Goal: Task Accomplishment & Management: Complete application form

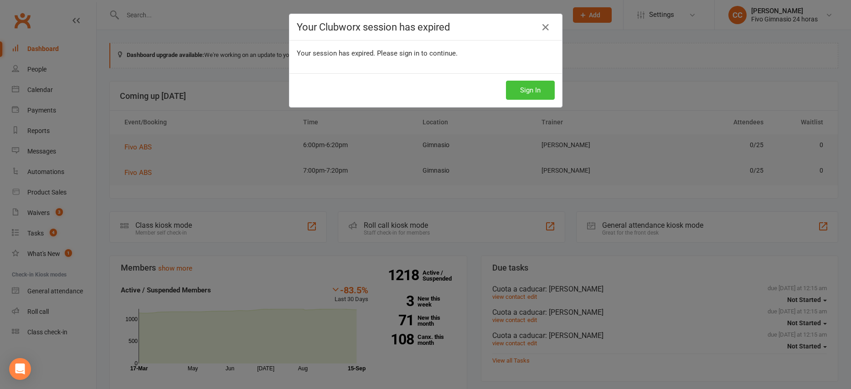
click at [535, 91] on button "Sign In" at bounding box center [530, 90] width 49 height 19
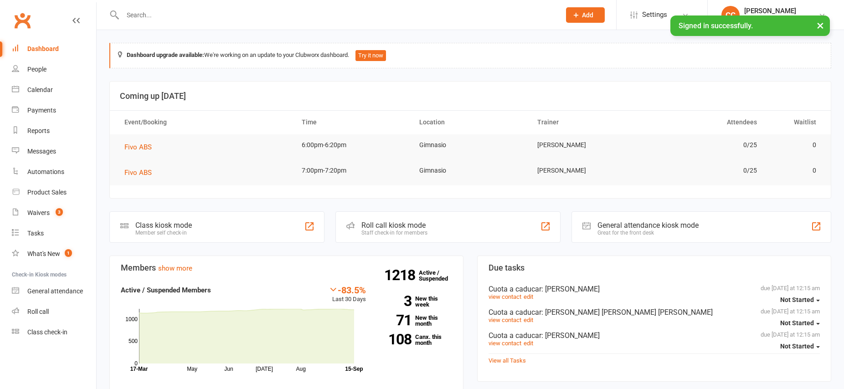
click at [152, 15] on input "text" at bounding box center [337, 15] width 434 height 13
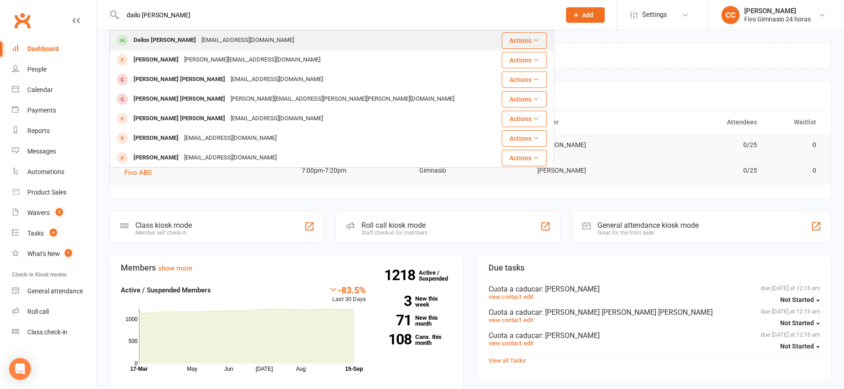
type input "dailo [PERSON_NAME]"
click at [149, 37] on div "Dailos [PERSON_NAME]" at bounding box center [165, 40] width 68 height 13
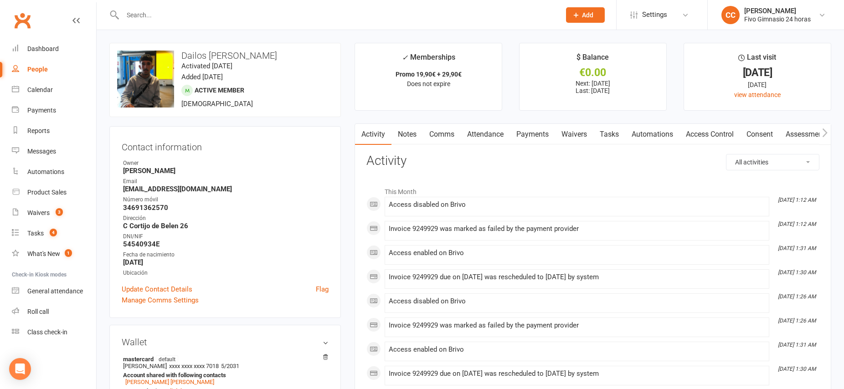
click at [568, 136] on link "Waivers" at bounding box center [574, 134] width 38 height 21
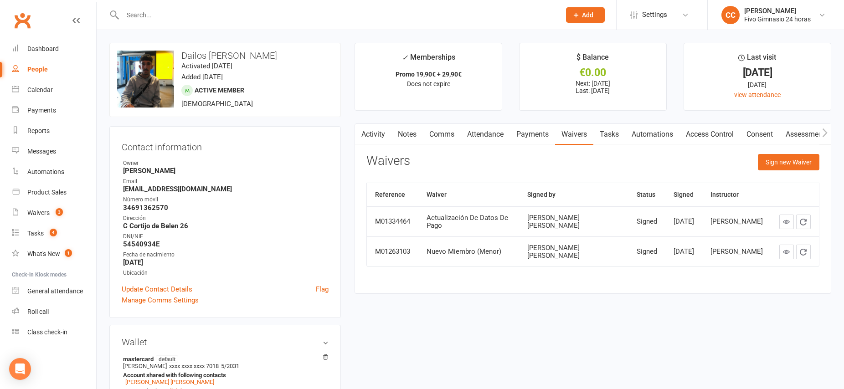
click at [653, 133] on link "Automations" at bounding box center [652, 134] width 54 height 21
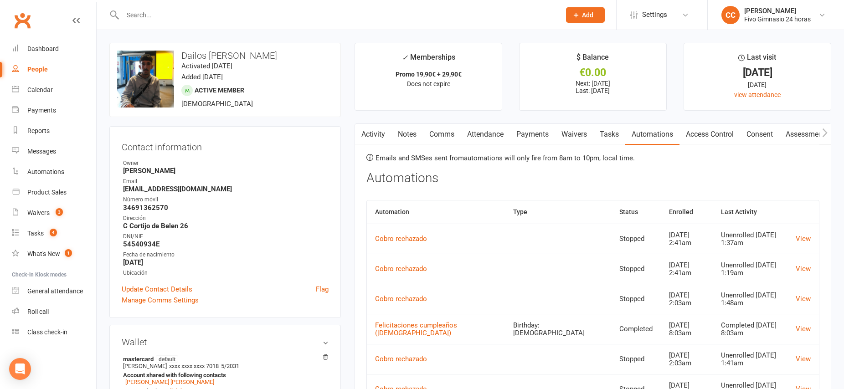
click at [712, 136] on link "Access Control" at bounding box center [710, 134] width 61 height 21
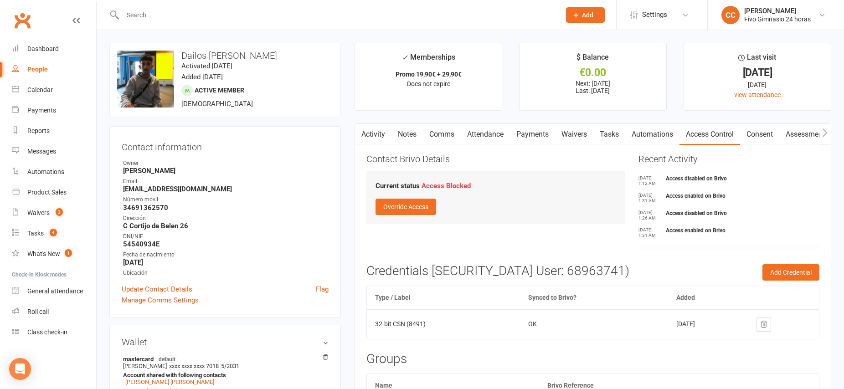
click at [541, 132] on link "Payments" at bounding box center [532, 134] width 45 height 21
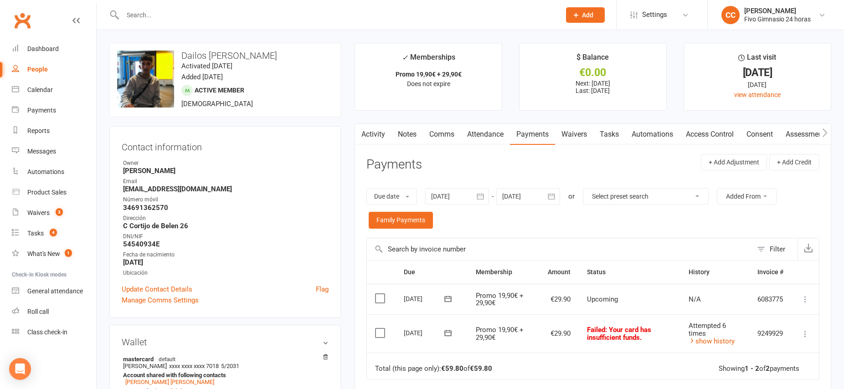
click at [807, 335] on icon at bounding box center [805, 334] width 9 height 9
click at [759, 371] on link "Mark as Paid (POS)" at bounding box center [765, 370] width 90 height 18
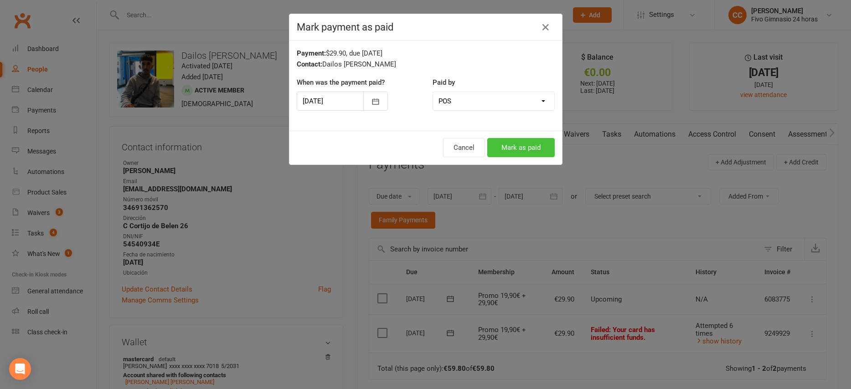
click at [505, 145] on button "Mark as paid" at bounding box center [520, 147] width 67 height 19
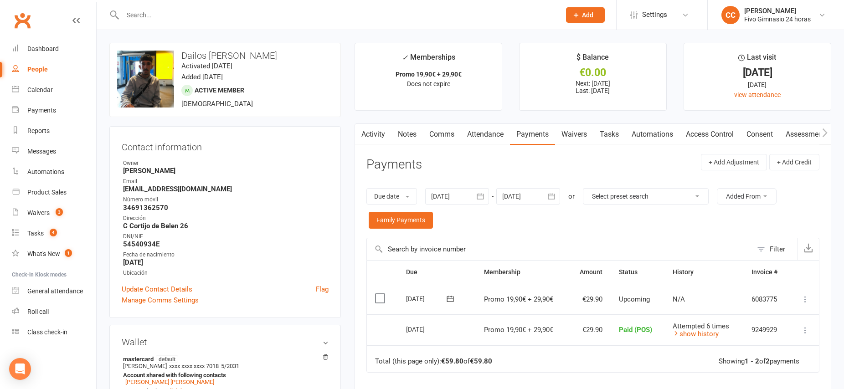
click at [713, 134] on link "Access Control" at bounding box center [710, 134] width 61 height 21
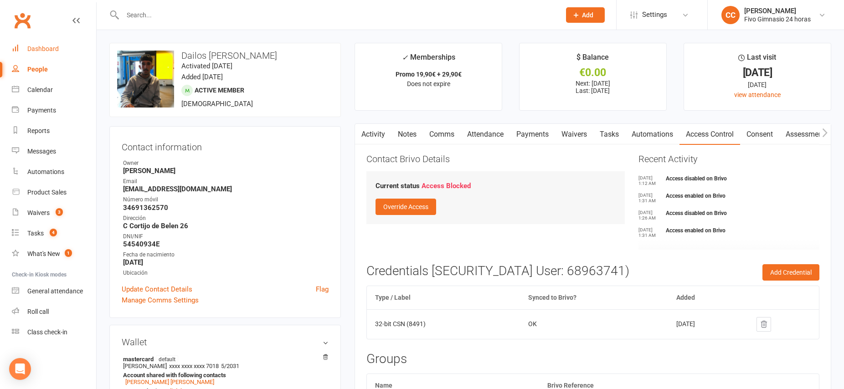
click at [50, 46] on div "Dashboard" at bounding box center [42, 48] width 31 height 7
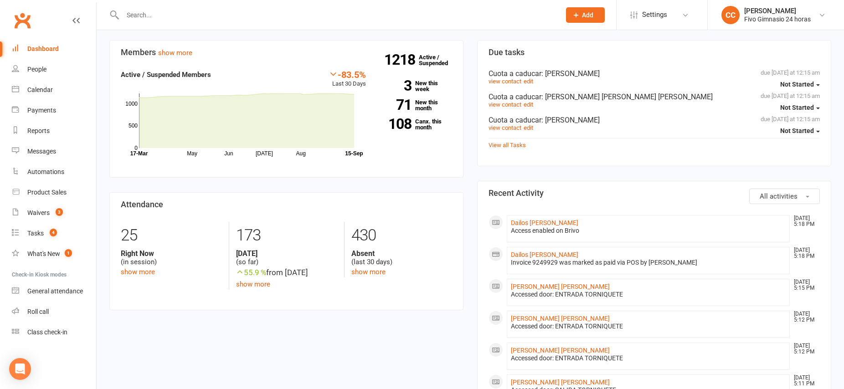
scroll to position [232, 0]
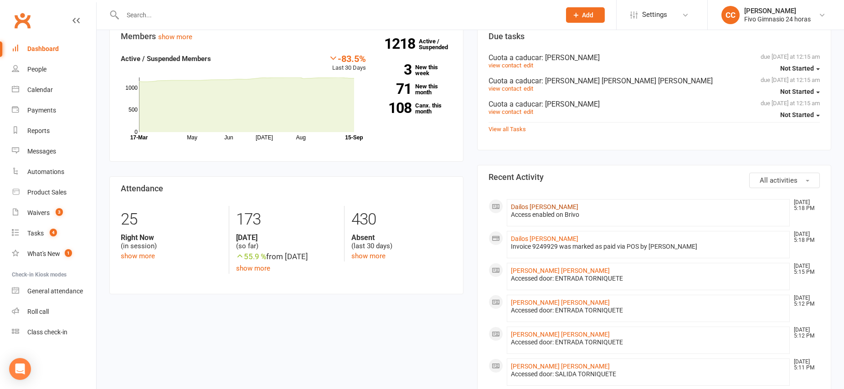
click at [565, 205] on link "Dailos Jose Guedes Jimenez" at bounding box center [544, 206] width 67 height 7
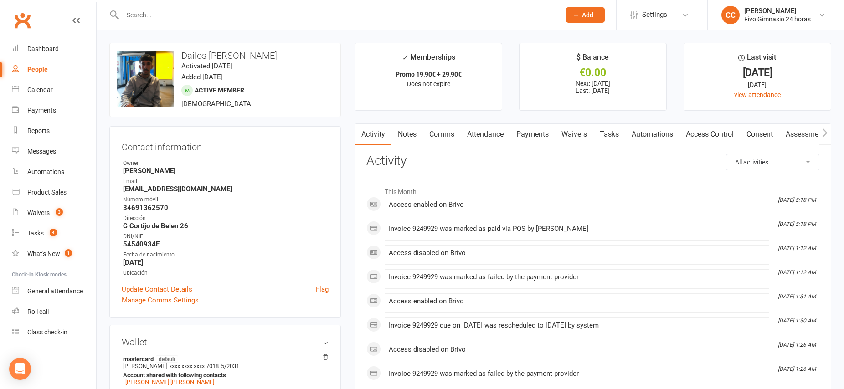
click at [697, 135] on link "Access Control" at bounding box center [710, 134] width 61 height 21
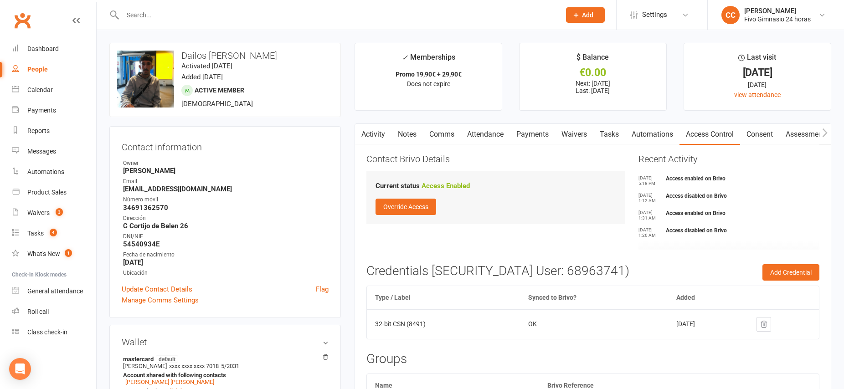
click at [543, 135] on link "Payments" at bounding box center [532, 134] width 45 height 21
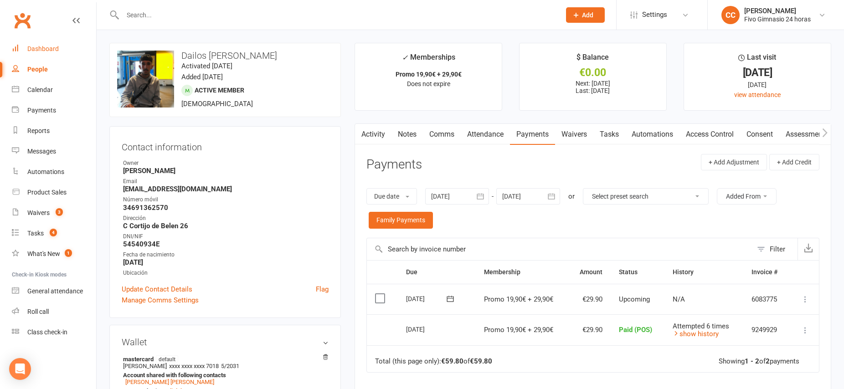
click at [49, 46] on div "Dashboard" at bounding box center [42, 48] width 31 height 7
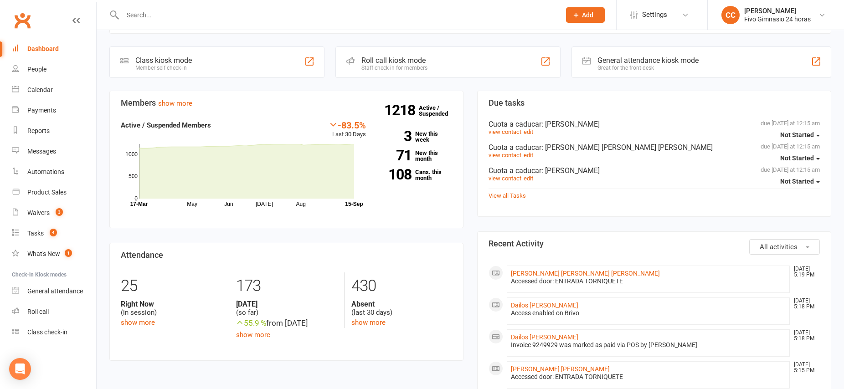
scroll to position [166, 0]
click at [590, 21] on button "Add" at bounding box center [585, 14] width 39 height 15
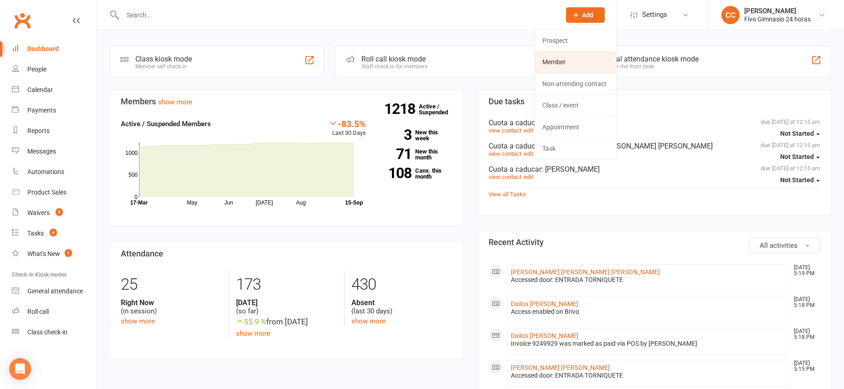
click at [563, 59] on link "Member" at bounding box center [575, 62] width 81 height 21
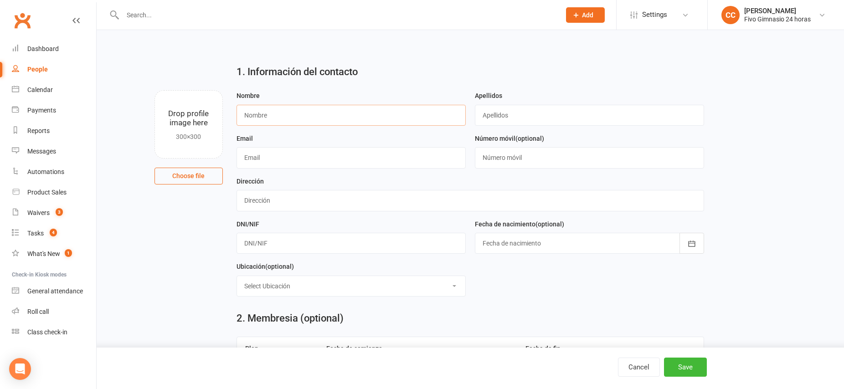
click at [270, 119] on input "text" at bounding box center [351, 115] width 229 height 21
type input "Lucas"
type input "Lorenzo Ramirez"
type input "lucaslorenzo0503@gmail.com"
click at [509, 160] on input "text" at bounding box center [589, 157] width 229 height 21
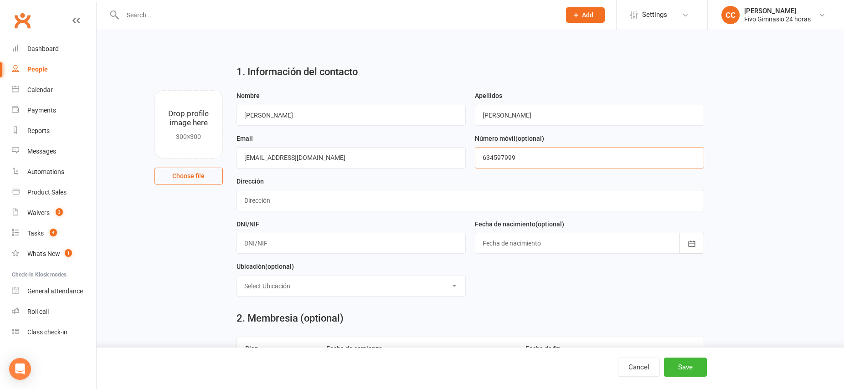
type input "634597999"
click at [334, 197] on input "text" at bounding box center [471, 200] width 468 height 21
type input "Calle Armstrong 18"
click at [307, 244] on input "text" at bounding box center [351, 243] width 229 height 21
type input "54160242A"
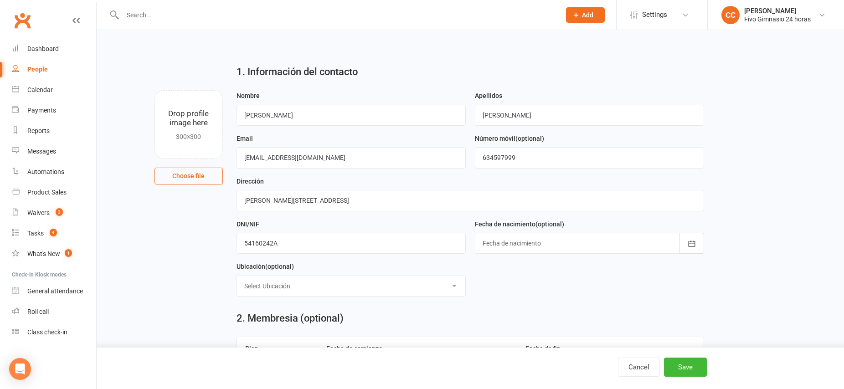
click at [596, 243] on div at bounding box center [589, 243] width 229 height 21
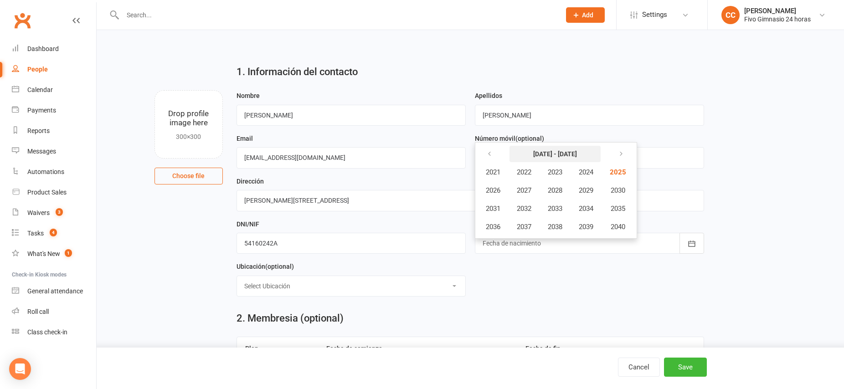
click at [536, 156] on button "2021 - 2040" at bounding box center [555, 154] width 91 height 16
click at [535, 156] on button "2021 - 2040" at bounding box center [555, 154] width 91 height 16
click at [487, 155] on icon "button" at bounding box center [489, 153] width 6 height 7
click at [619, 155] on button "button" at bounding box center [620, 154] width 20 height 16
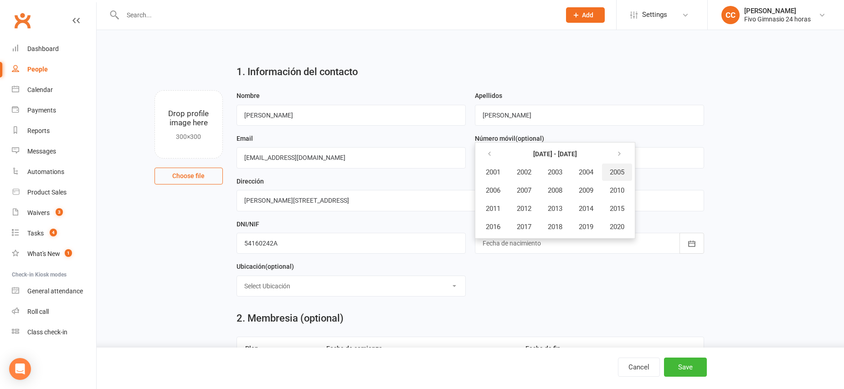
click at [618, 173] on span "2005" at bounding box center [617, 172] width 15 height 8
click at [578, 173] on button "March" at bounding box center [591, 172] width 48 height 17
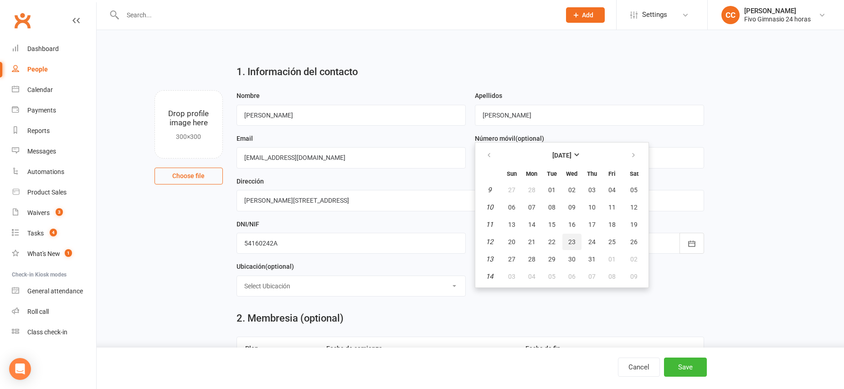
click at [572, 244] on span "23" at bounding box center [571, 241] width 7 height 7
type input "23 Mar 2005"
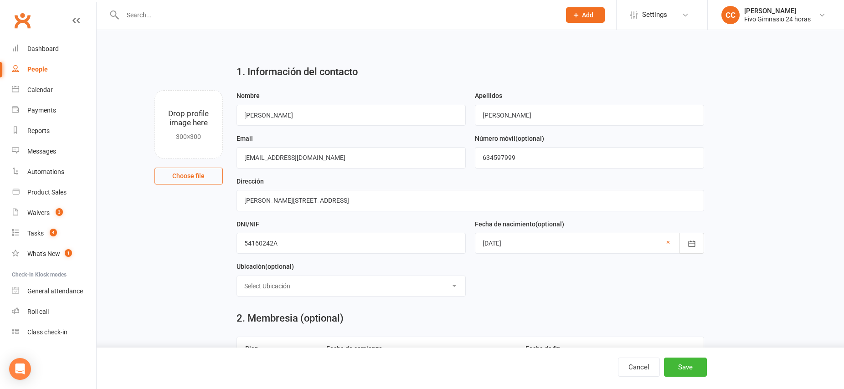
click at [546, 290] on form "Nombre Lucas Apellidos Lorenzo Ramirez Email lucaslorenzo0503@gmail.com Número …" at bounding box center [470, 197] width 477 height 214
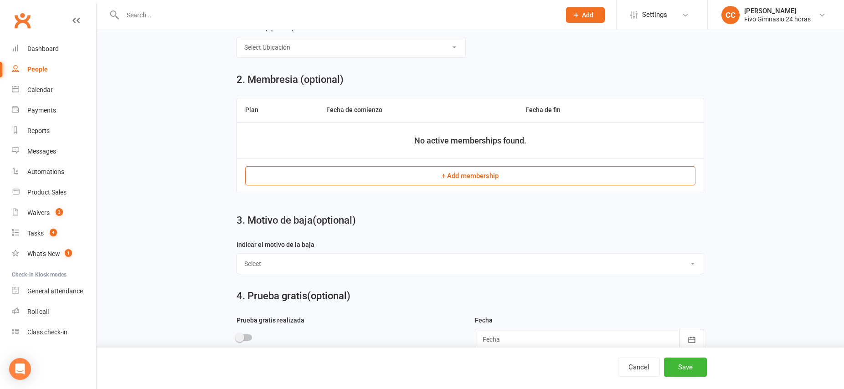
scroll to position [242, 0]
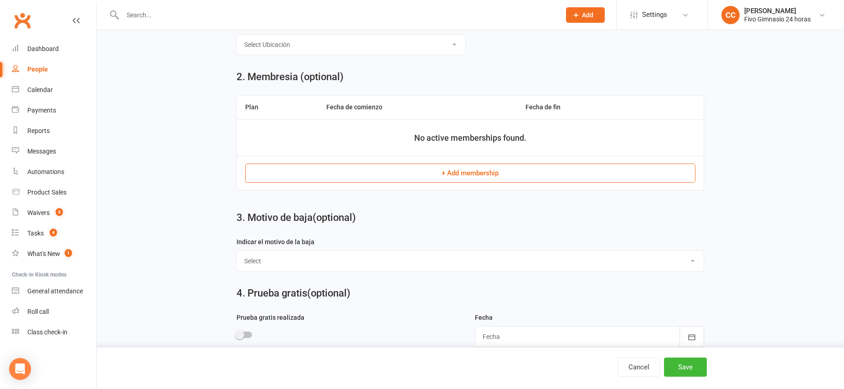
click at [477, 175] on button "+ Add membership" at bounding box center [470, 173] width 450 height 19
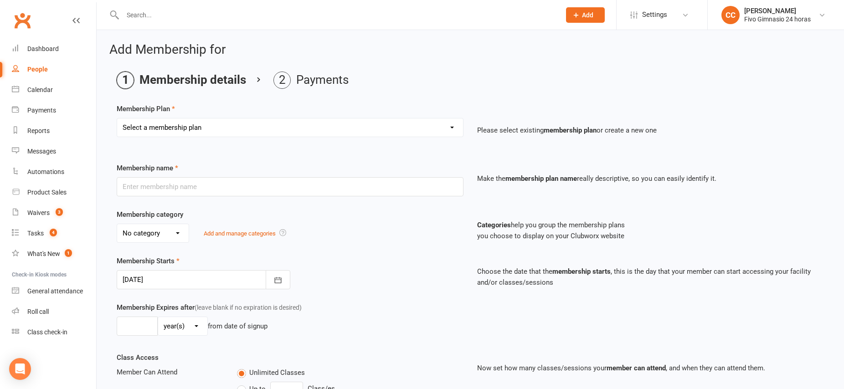
click at [277, 128] on select "Select a membership plan Cuota familiar Cuota estudiante 10 pases full Anual Se…" at bounding box center [290, 127] width 346 height 18
select select "21"
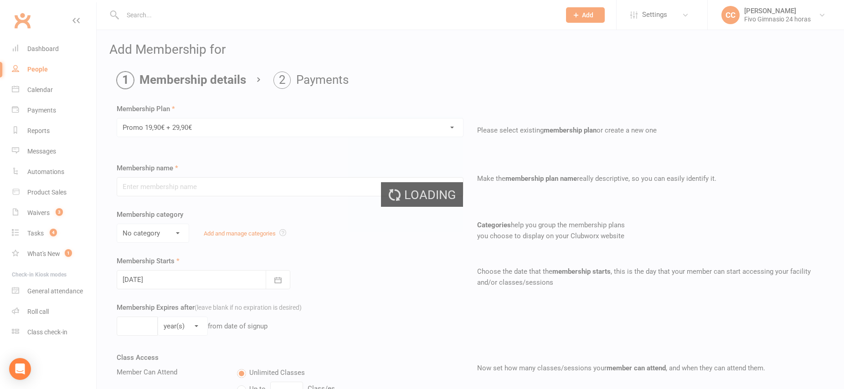
type input "Promo 19,90€ + 29,90€"
select select "4"
type input "0"
select select "2"
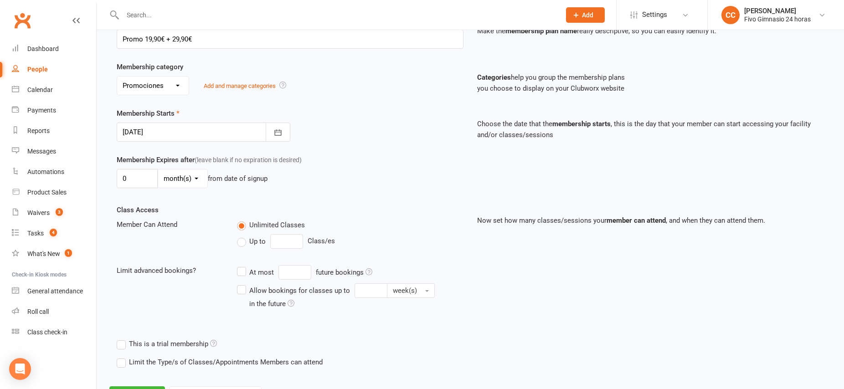
scroll to position [190, 0]
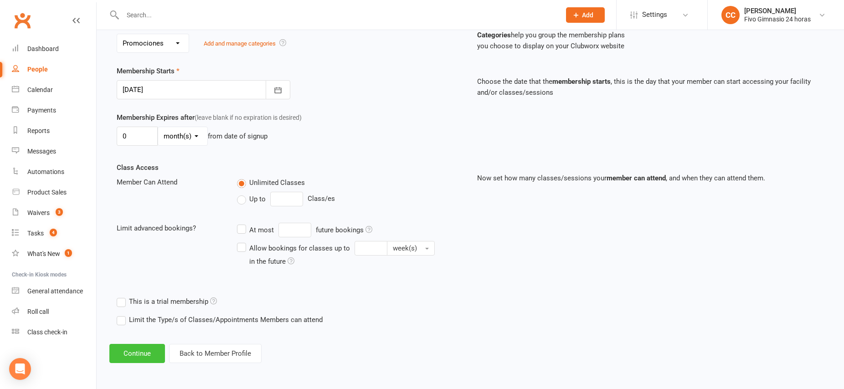
click at [133, 357] on button "Continue" at bounding box center [137, 353] width 56 height 19
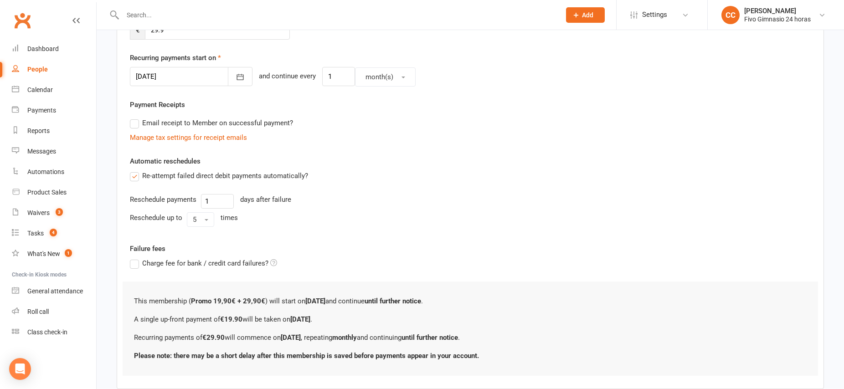
scroll to position [255, 0]
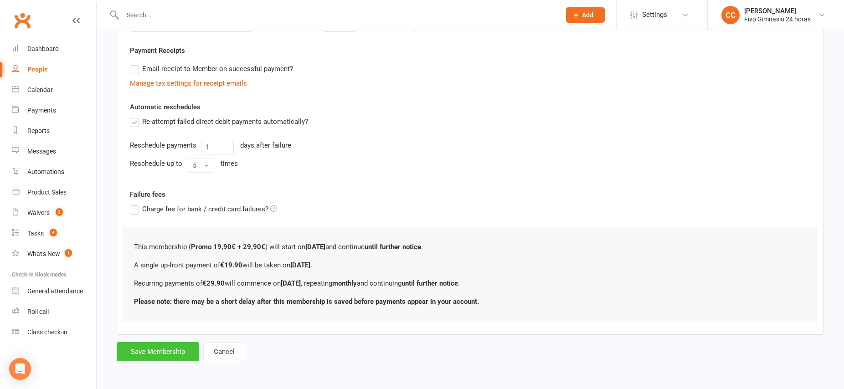
click at [154, 354] on button "Save Membership" at bounding box center [158, 351] width 82 height 19
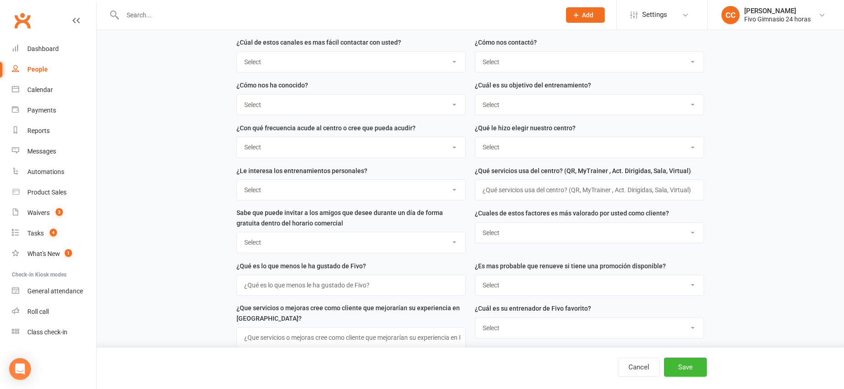
scroll to position [732, 0]
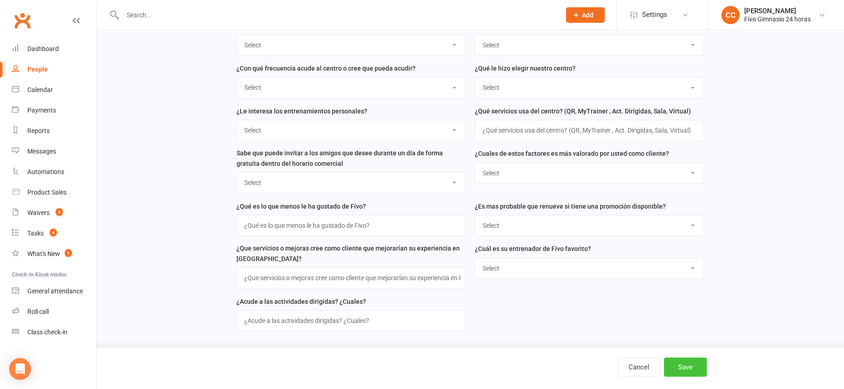
click at [688, 364] on button "Save" at bounding box center [685, 367] width 43 height 19
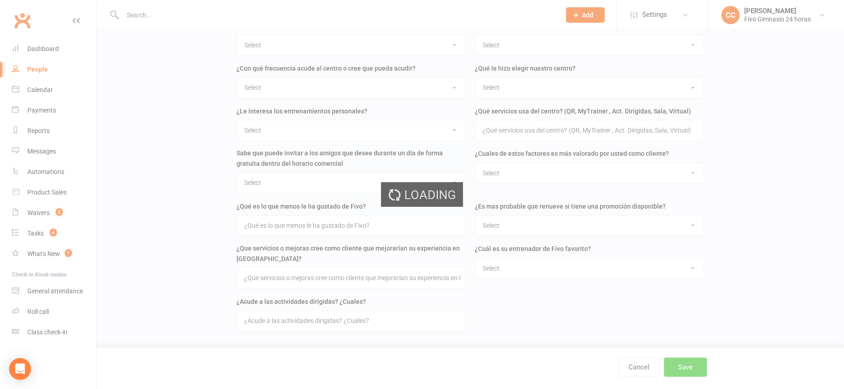
scroll to position [0, 0]
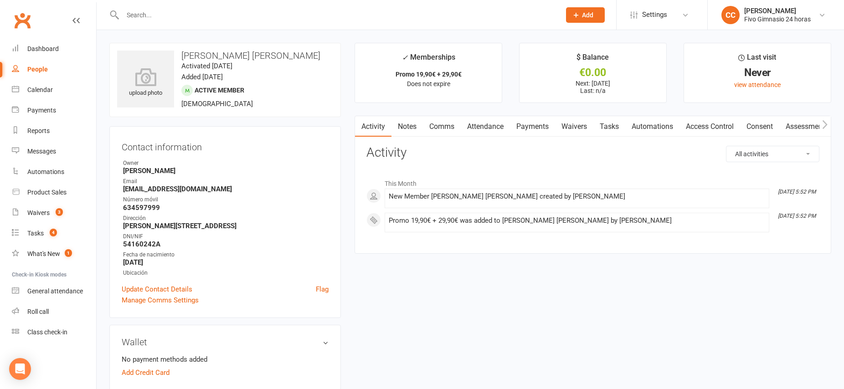
click at [573, 128] on link "Waivers" at bounding box center [574, 126] width 38 height 21
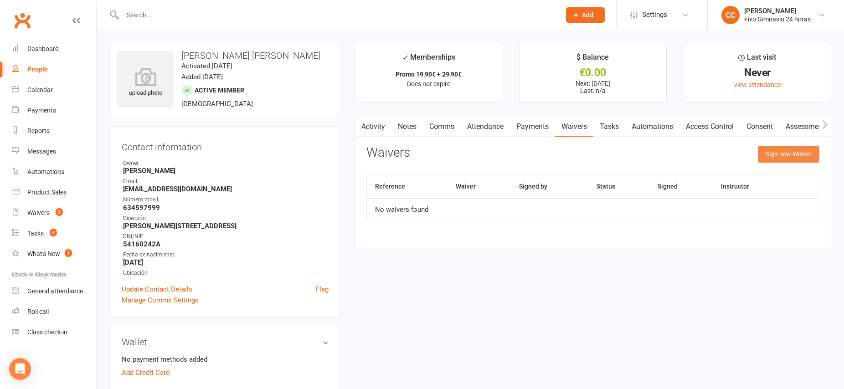
click at [791, 157] on button "Sign new Waiver" at bounding box center [789, 154] width 62 height 16
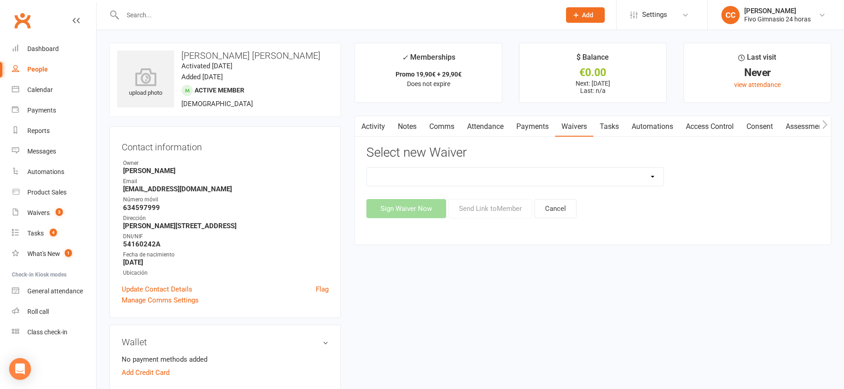
click at [514, 177] on select "Actualización De Datos De Pago Alta Online Certificación Finalización Contrato …" at bounding box center [515, 177] width 297 height 18
click at [495, 174] on select "Actualización De Datos De Pago Alta Online Certificación Finalización Contrato …" at bounding box center [515, 177] width 297 height 18
select select "1939"
click at [495, 211] on button "Send Link to Member" at bounding box center [490, 208] width 84 height 19
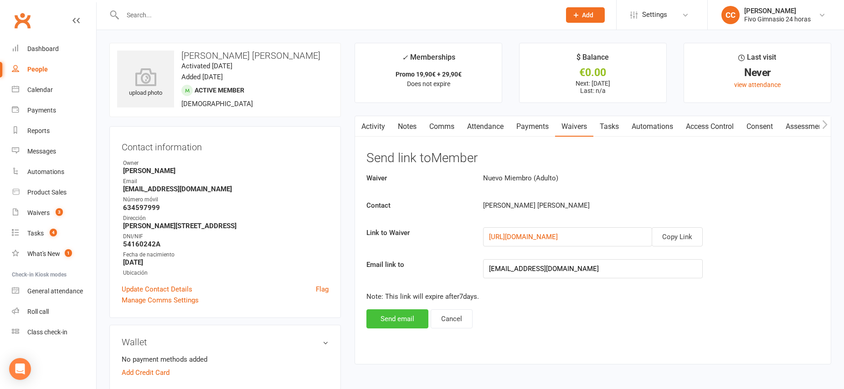
click at [397, 319] on button "Send email" at bounding box center [397, 318] width 62 height 19
